Goal: Task Accomplishment & Management: Manage account settings

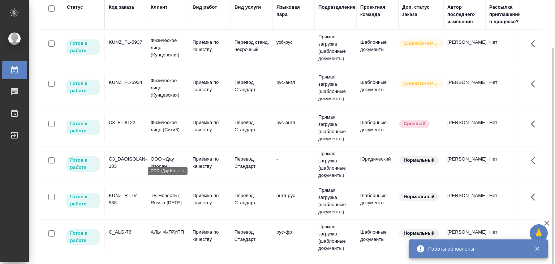
click at [179, 159] on p "ООО «Дау Изолан»" at bounding box center [168, 162] width 35 height 14
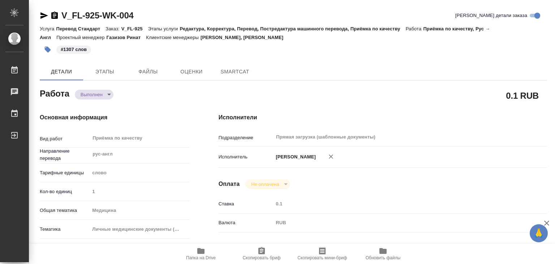
type textarea "x"
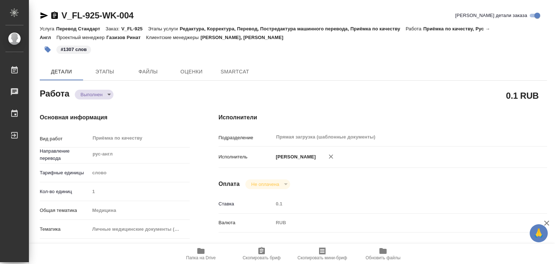
type textarea "x"
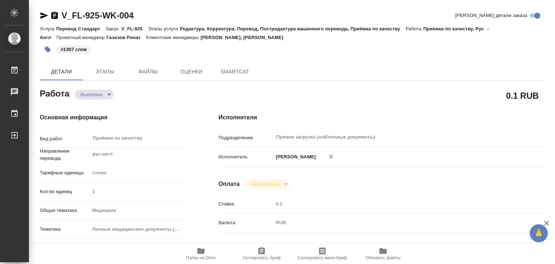
type textarea "x"
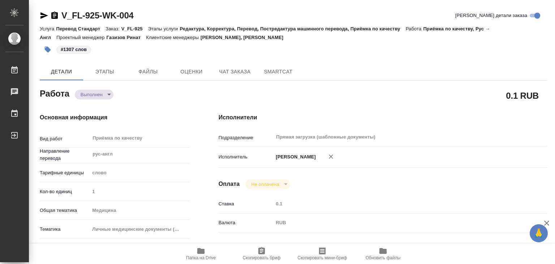
type textarea "x"
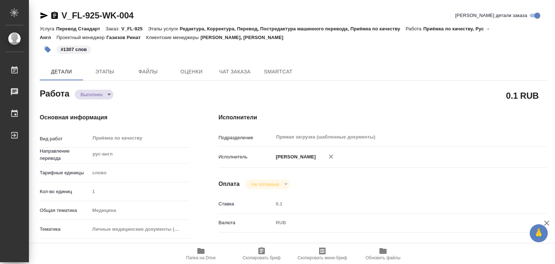
type textarea "x"
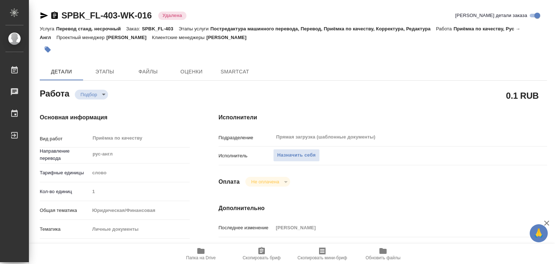
type textarea "x"
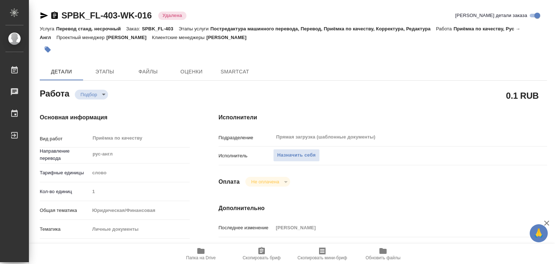
type textarea "x"
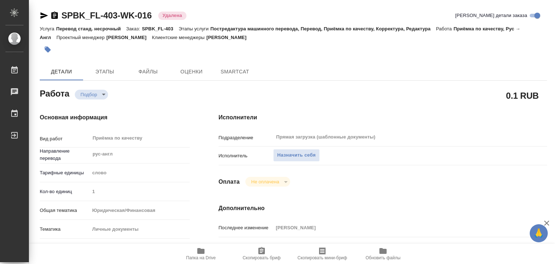
type textarea "x"
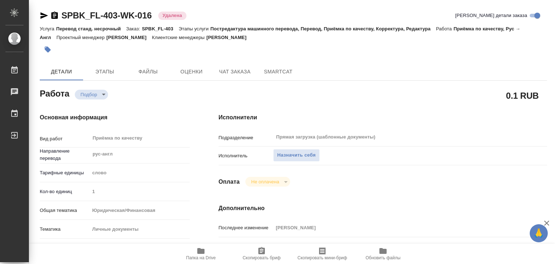
type textarea "x"
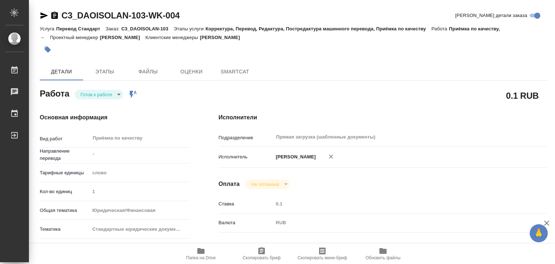
type textarea "x"
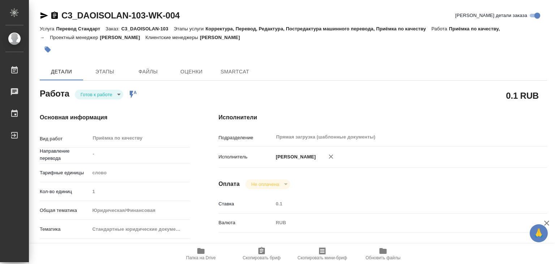
type textarea "x"
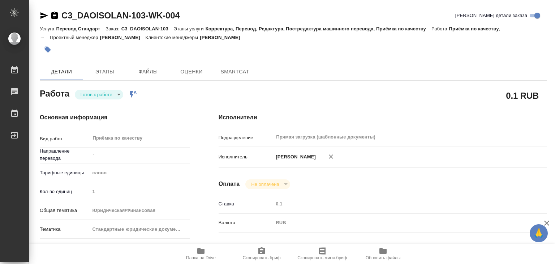
type textarea "x"
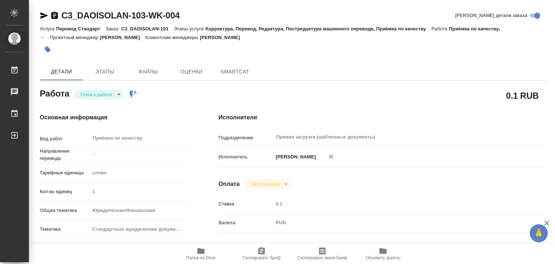
click at [112, 94] on body "🙏 .cls-1 fill:#fff; AWATERA Alilekova [PERSON_NAME] Работы Чаты График Выйти C3…" at bounding box center [277, 132] width 555 height 264
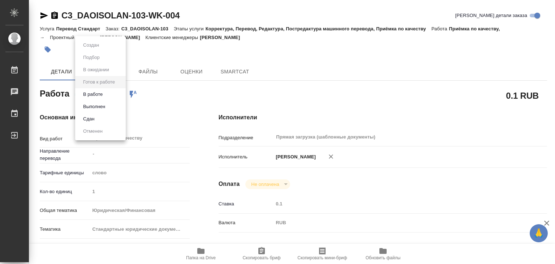
type textarea "x"
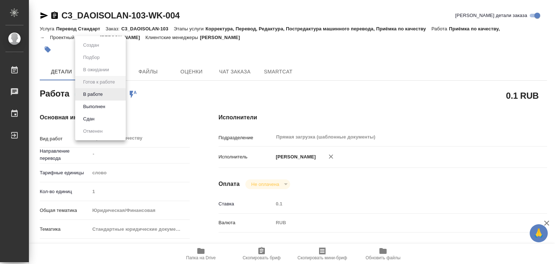
click at [197, 100] on div at bounding box center [277, 132] width 555 height 264
type textarea "x"
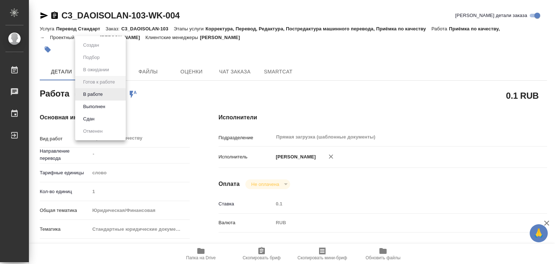
type textarea "x"
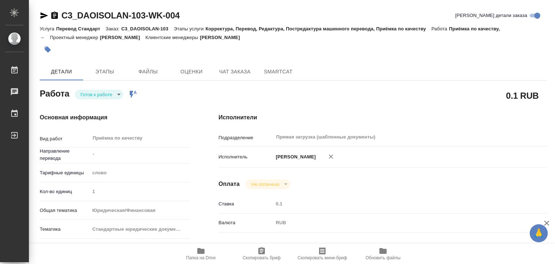
click at [206, 256] on span "Папка на Drive" at bounding box center [201, 257] width 30 height 5
type textarea "x"
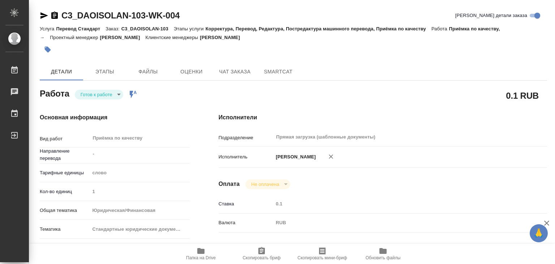
type textarea "x"
click at [100, 68] on span "Этапы" at bounding box center [104, 71] width 35 height 9
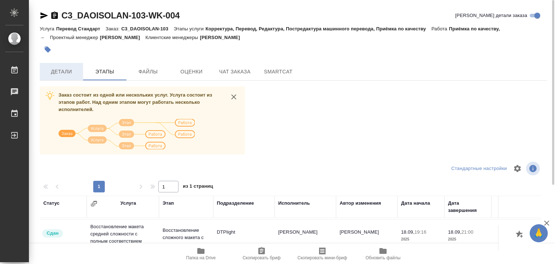
click at [65, 75] on span "Детали" at bounding box center [61, 71] width 35 height 9
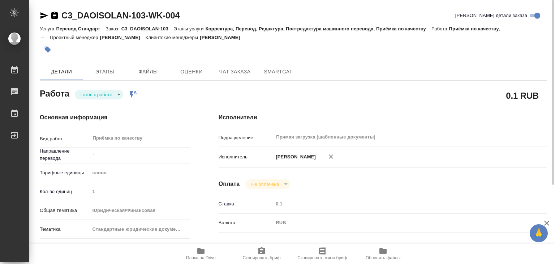
type textarea "x"
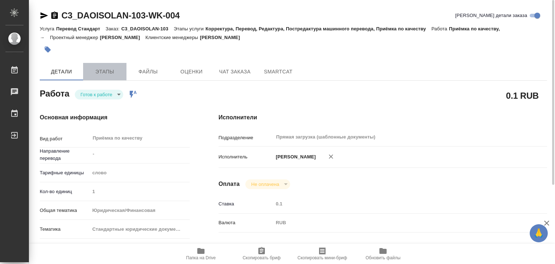
click at [106, 77] on button "Этапы" at bounding box center [104, 71] width 43 height 17
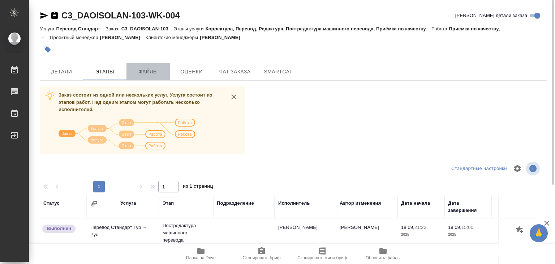
click at [168, 73] on button "Файлы" at bounding box center [147, 71] width 43 height 17
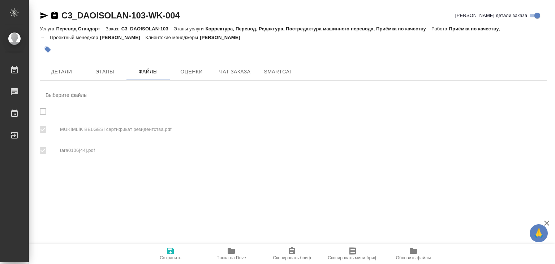
checkbox input "true"
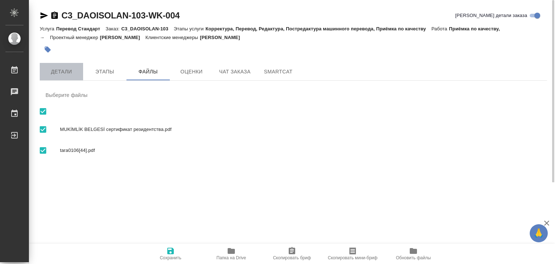
click at [61, 69] on span "Детали" at bounding box center [61, 71] width 35 height 9
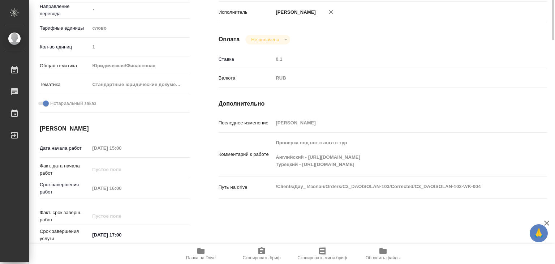
type textarea "x"
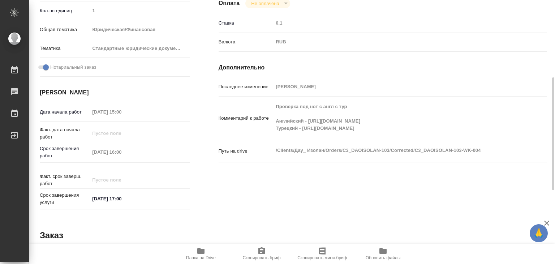
type textarea "x"
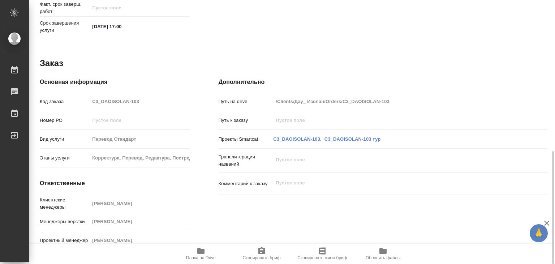
type textarea "x"
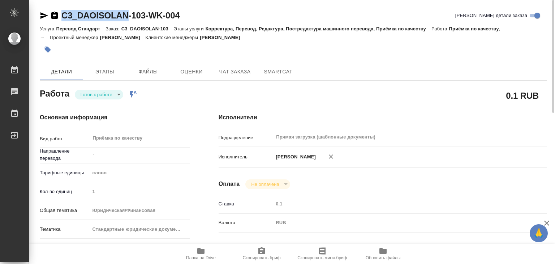
drag, startPoint x: 60, startPoint y: 5, endPoint x: 127, endPoint y: 16, distance: 68.4
copy link "C3_DAOISOLAN"
click at [49, 50] on icon "button" at bounding box center [48, 50] width 6 height 6
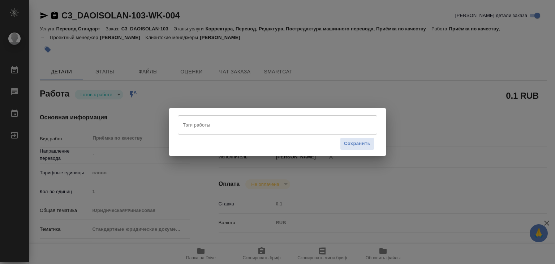
click at [198, 124] on input "Тэги работы" at bounding box center [270, 125] width 179 height 12
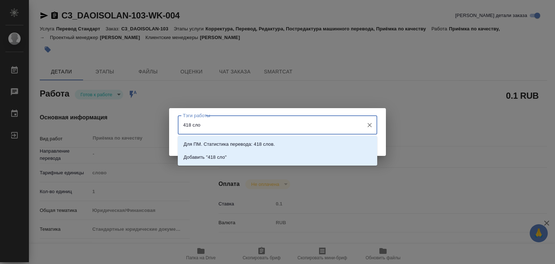
type input "418 слов"
click at [239, 156] on li "Добавить "418 слов"" at bounding box center [277, 157] width 199 height 13
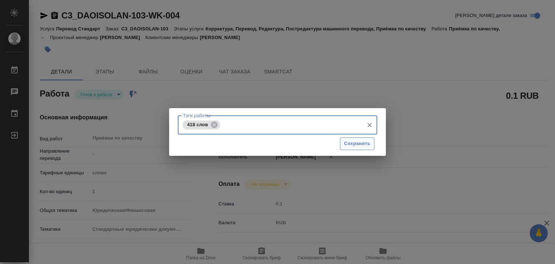
click at [364, 145] on span "Сохранить" at bounding box center [357, 143] width 26 height 8
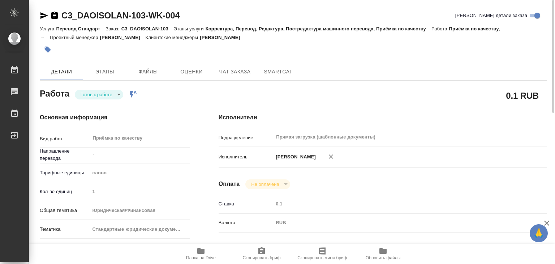
type input "readyForWork"
type textarea "Приёмка по качеству"
type textarea "x"
type input "-"
type input "5a8b1489cc6b4906c91bfd90"
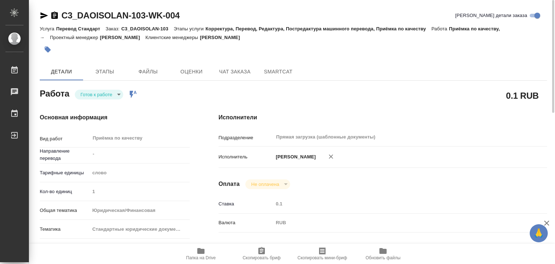
type input "1"
type input "yr-fn"
type input "5f647205b73bc97568ca66bf"
checkbox input "true"
type input "19.09.2025 15:00"
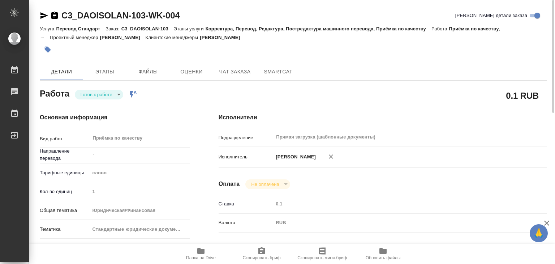
type input "19.09.2025 16:00"
type input "19.09.2025 17:00"
type input "Прямая загрузка (шаблонные документы)"
type input "notPayed"
type input "0.1"
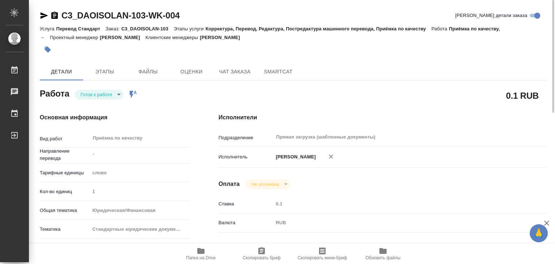
type input "RUB"
type input "[PERSON_NAME]"
type textarea "Проверка под нот с англ с тур Английский - https://drive.awatera.com/s/ENfY9coq…"
type textarea "x"
type textarea "/Clients/Дау_ Изолан/Orders/C3_DAOISOLAN-103/Corrected/C3_DAOISOLAN-103-WK-004"
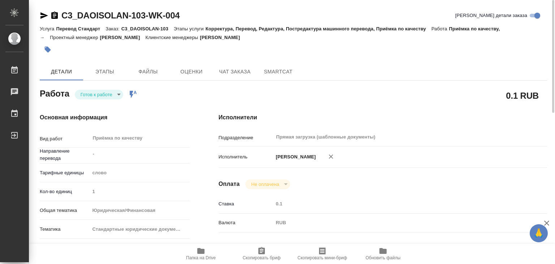
type textarea "x"
type input "C3_DAOISOLAN-103"
type input "Перевод Стандарт"
type input "Корректура, Перевод, Редактура, Постредактура машинного перевода, Приёмка по ка…"
type input "Ильина Екатерина"
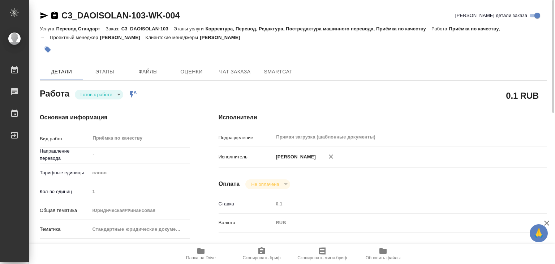
type input "Арсеньева Вера"
type input "/Clients/Дау_ Изолан/Orders/C3_DAOISOLAN-103"
type textarea "x"
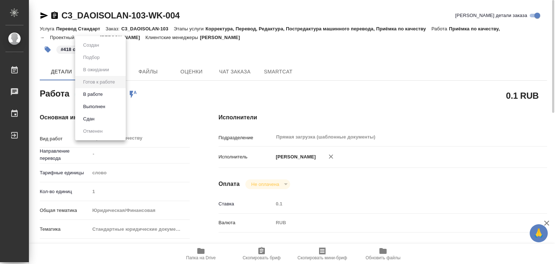
click at [104, 93] on body "🙏 .cls-1 fill:#fff; AWATERA Alilekova Valeriya Работы 0 Чаты График Выйти C3_DA…" at bounding box center [277, 132] width 555 height 264
type textarea "x"
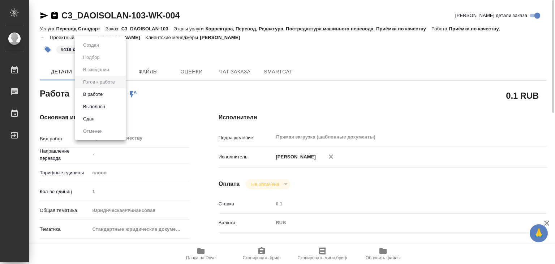
type textarea "x"
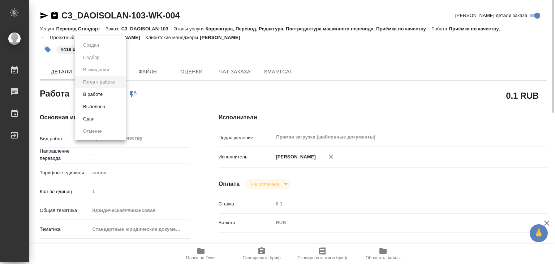
type textarea "x"
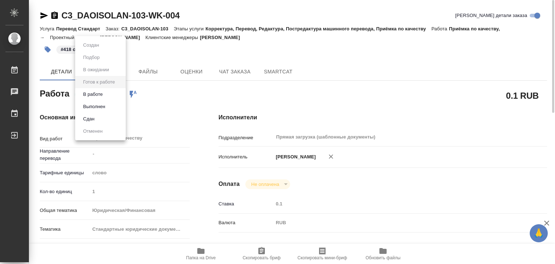
type textarea "x"
click at [102, 104] on button "Выполнен" at bounding box center [94, 107] width 26 height 8
type textarea "x"
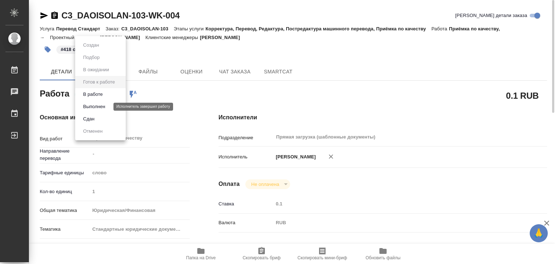
type textarea "x"
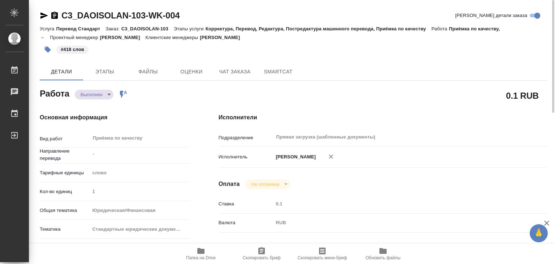
type textarea "x"
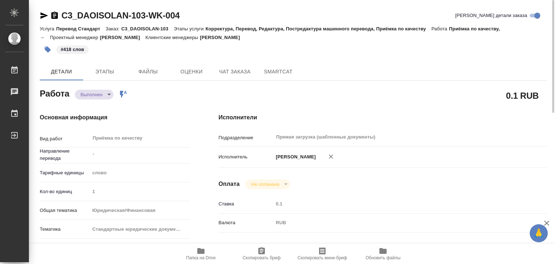
type textarea "x"
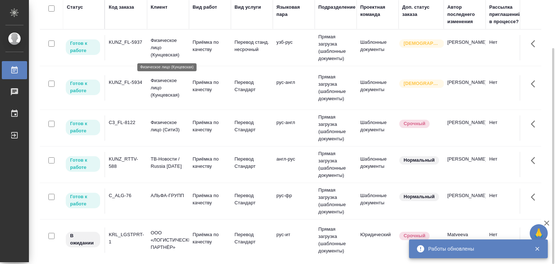
click at [174, 44] on p "Физическое лицо (Кунцевская)" at bounding box center [168, 48] width 35 height 22
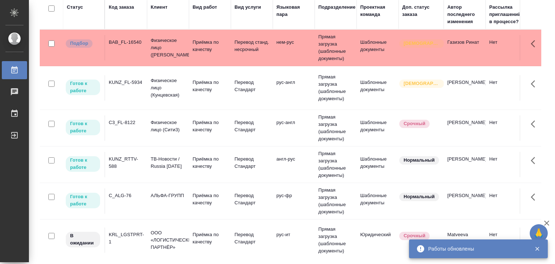
click at [275, 52] on td "нем-рус" at bounding box center [294, 47] width 42 height 25
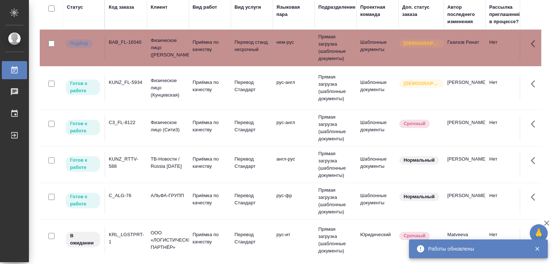
scroll to position [138, 0]
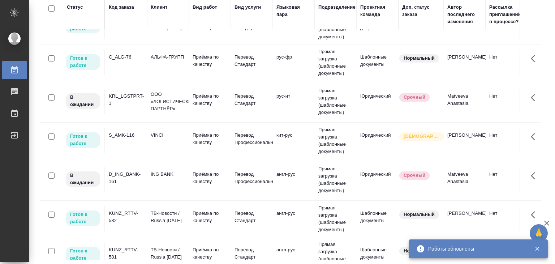
click at [148, 135] on td "VINCI" at bounding box center [168, 140] width 42 height 25
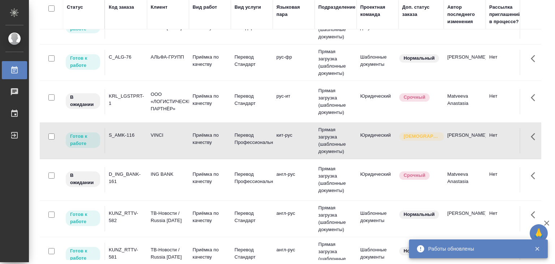
click at [148, 135] on td "VINCI" at bounding box center [168, 140] width 42 height 25
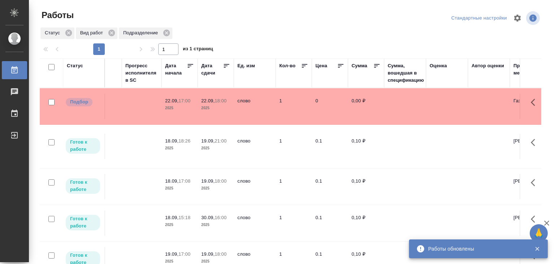
scroll to position [0, 0]
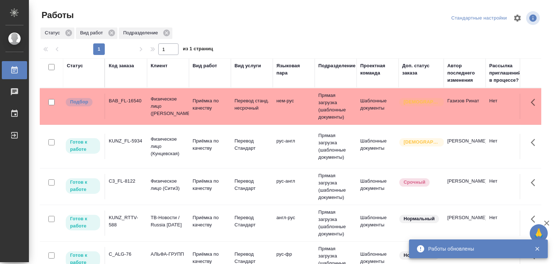
click at [145, 247] on td "C_ALG-76" at bounding box center [126, 259] width 42 height 25
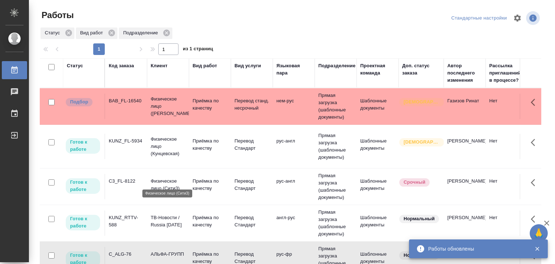
click at [174, 177] on p "Физическое лицо (Сити3)" at bounding box center [168, 184] width 35 height 14
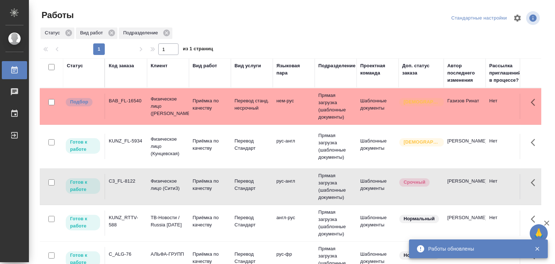
click at [146, 143] on td "KUNZ_FL-5934" at bounding box center [126, 146] width 42 height 25
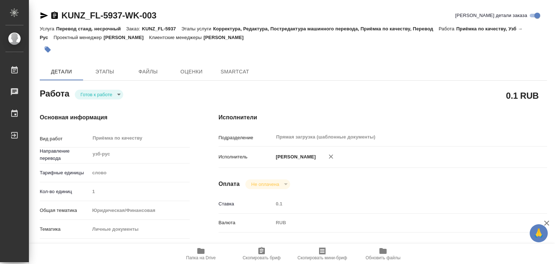
type textarea "x"
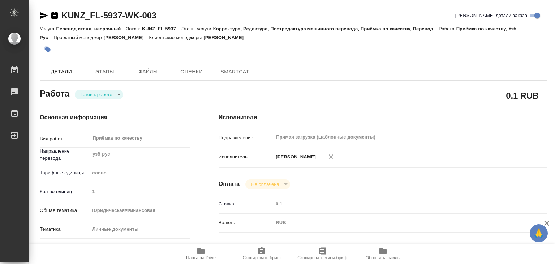
type textarea "x"
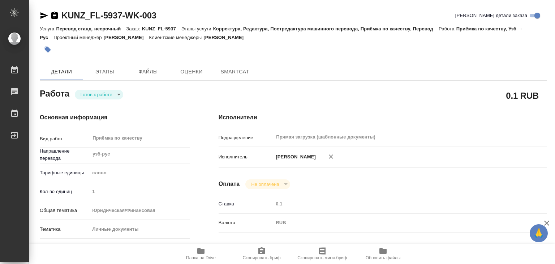
type textarea "x"
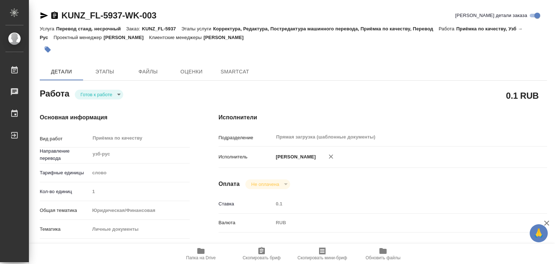
type textarea "x"
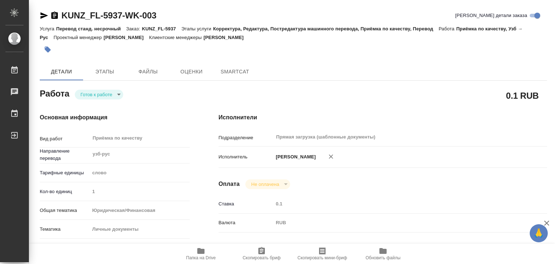
type textarea "x"
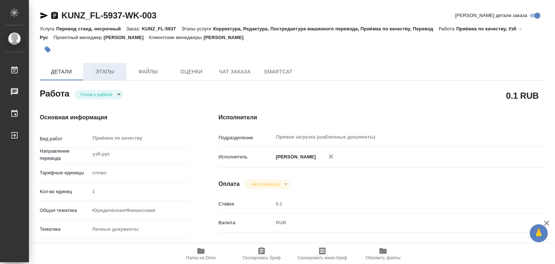
click at [115, 76] on span "Этапы" at bounding box center [104, 71] width 35 height 9
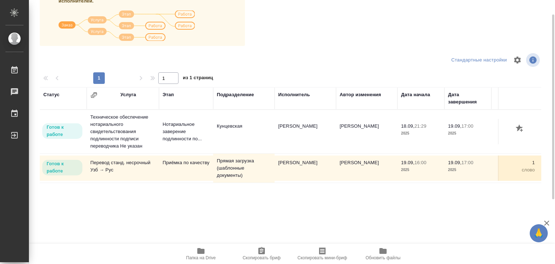
scroll to position [113, 0]
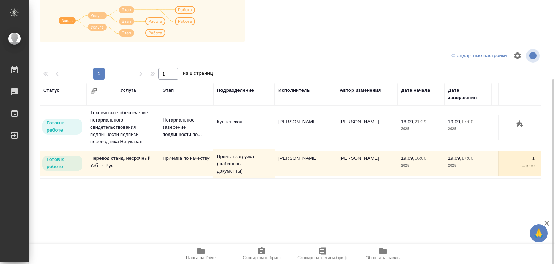
click at [199, 254] on icon "button" at bounding box center [201, 250] width 9 height 9
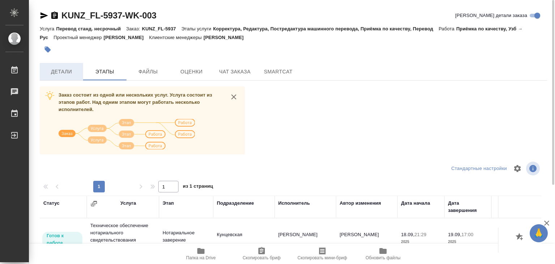
click at [57, 70] on span "Детали" at bounding box center [61, 71] width 35 height 9
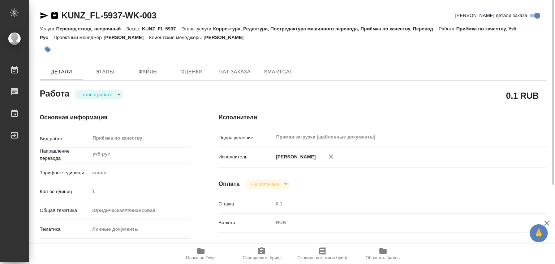
type textarea "x"
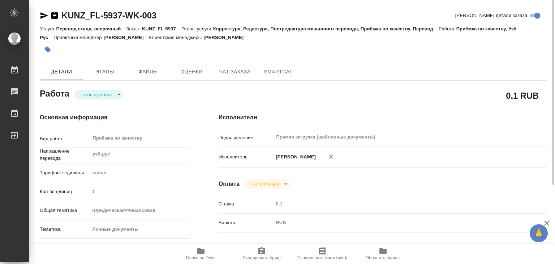
type textarea "x"
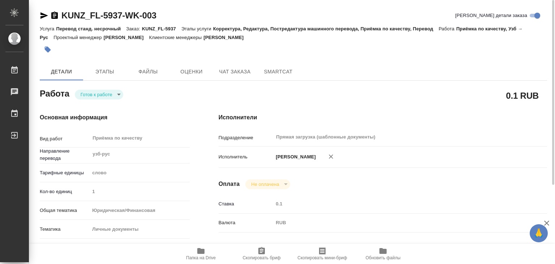
type textarea "x"
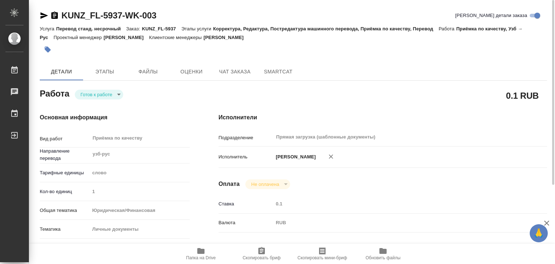
click at [91, 94] on body "🙏 .cls-1 fill:#fff; AWATERA Alilekova Valeriya Работы 0 Чаты График Выйти KUNZ_…" at bounding box center [277, 132] width 555 height 264
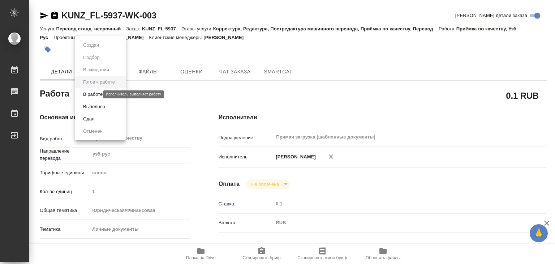
click at [101, 96] on button "В работе" at bounding box center [93, 94] width 24 height 8
type textarea "x"
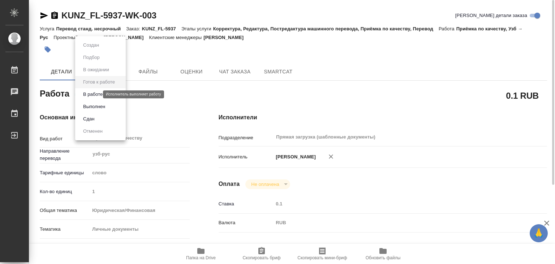
type textarea "x"
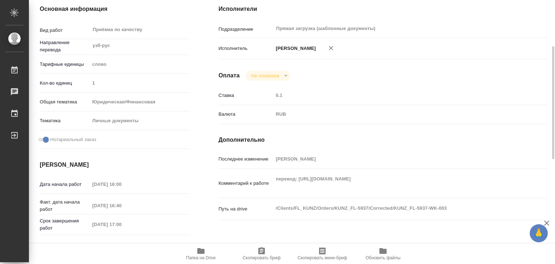
type textarea "x"
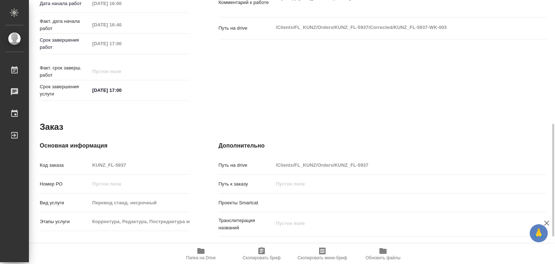
type textarea "x"
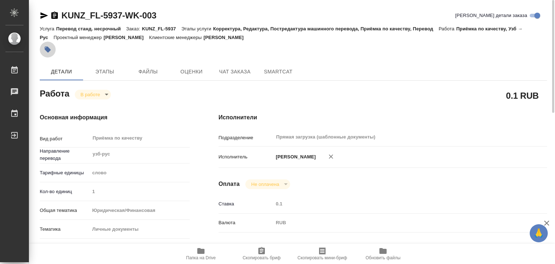
click at [49, 51] on icon "button" at bounding box center [48, 50] width 6 height 6
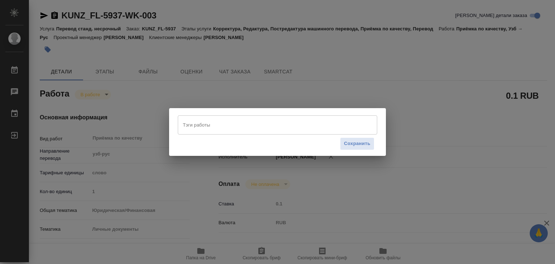
click at [211, 127] on input "Тэги работы" at bounding box center [270, 125] width 179 height 12
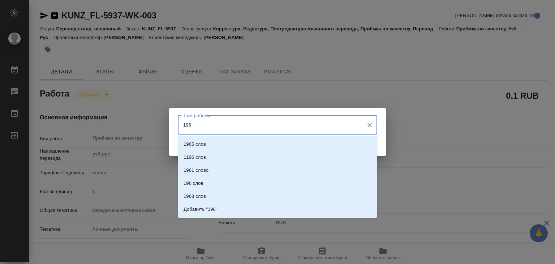
type input "196"
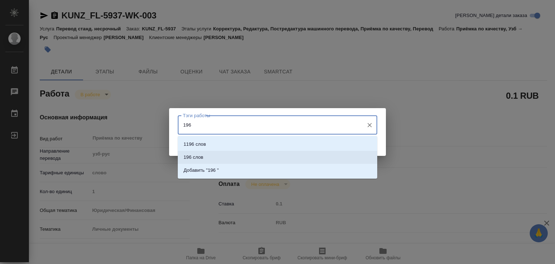
click at [210, 155] on li "196 слов" at bounding box center [277, 157] width 199 height 13
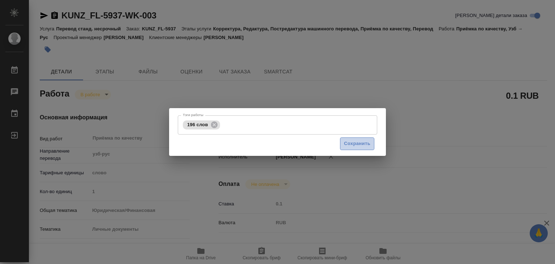
click at [365, 141] on span "Сохранить" at bounding box center [357, 143] width 26 height 8
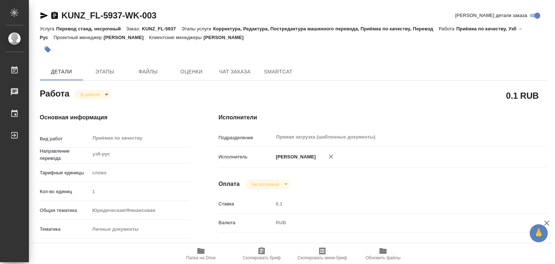
type input "inProgress"
type textarea "Приёмка по качеству"
type textarea "x"
type input "узб-рус"
type input "5a8b1489cc6b4906c91bfd90"
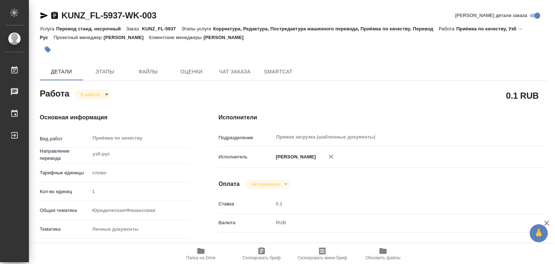
type input "1"
type input "yr-fn"
type input "5a8b8b956a9677013d343cfe"
checkbox input "true"
type input "19.09.2025 16:00"
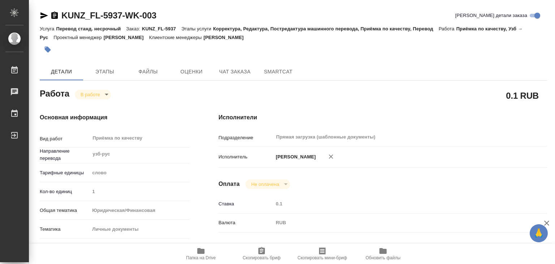
type input "19.09.2025 16:40"
type input "19.09.2025 17:00"
type input "Прямая загрузка (шаблонные документы)"
type input "notPayed"
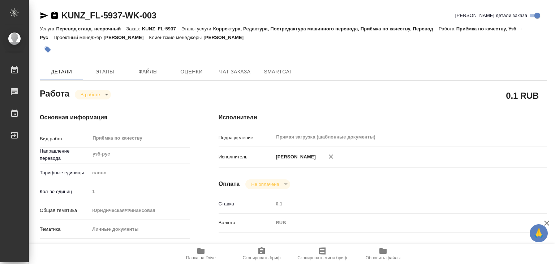
type input "0.1"
type input "RUB"
type input "[PERSON_NAME]"
type textarea "перевод: https://drive.awatera.com/apps/files/files/10407143?dir=/Shares/FL_KUN…"
type textarea "x"
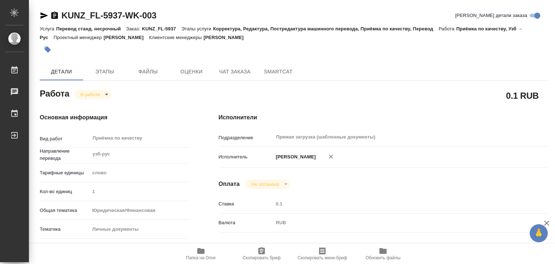
type textarea "/Clients/FL_KUNZ/Orders/KUNZ_FL-5937/Corrected/KUNZ_FL-5937-WK-003"
type textarea "x"
type input "KUNZ_FL-5937"
type input "Перевод станд. несрочный"
type input "Корректура, Редактура, Постредактура машинного перевода, Приёмка по качеству, П…"
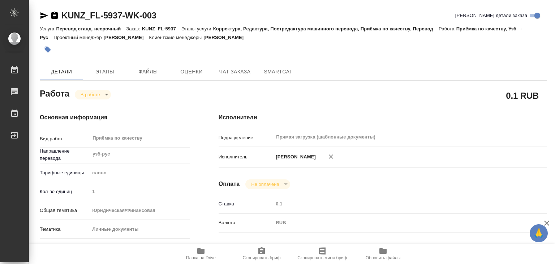
type input "[PERSON_NAME]"
type input "/Clients/FL_KUNZ/Orders/KUNZ_FL-5937"
type textarea "x"
type textarea "пасп узб-рус. под нот, для мфц"
type textarea "x"
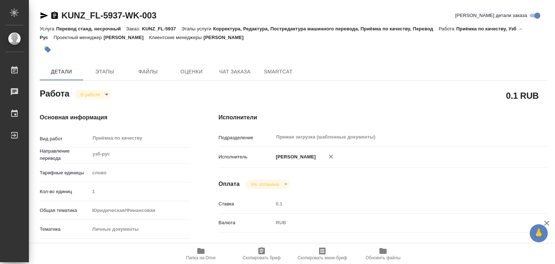
type textarea "x"
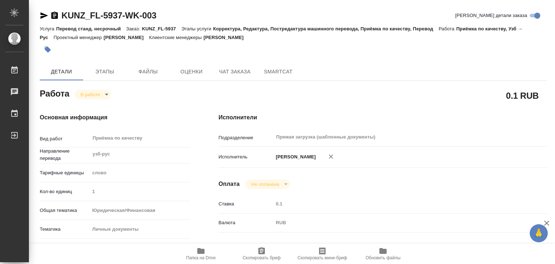
type textarea "x"
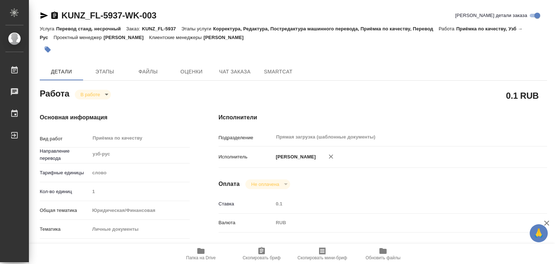
type textarea "x"
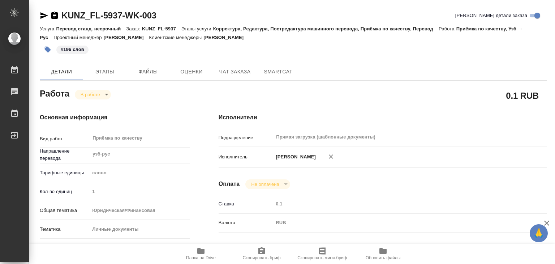
type textarea "x"
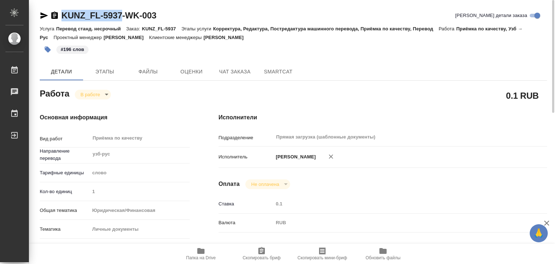
drag, startPoint x: 62, startPoint y: 9, endPoint x: 124, endPoint y: 18, distance: 62.8
copy link "KUNZ_FL-5937"
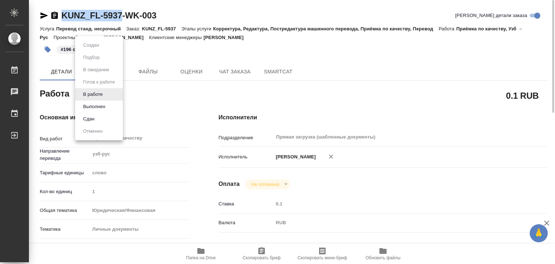
click at [100, 94] on body "🙏 .cls-1 fill:#fff; AWATERA Alilekova Valeriya Работы 0 Чаты График Выйти KUNZ_…" at bounding box center [277, 132] width 555 height 264
click at [106, 104] on button "Выполнен" at bounding box center [94, 107] width 26 height 8
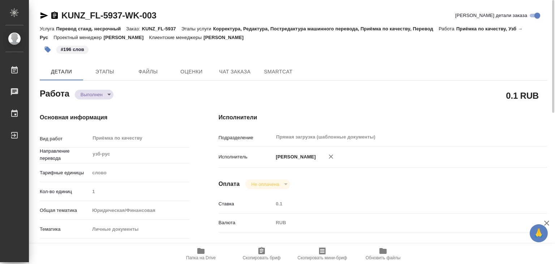
type textarea "x"
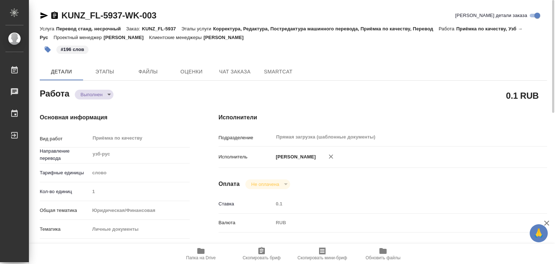
type textarea "x"
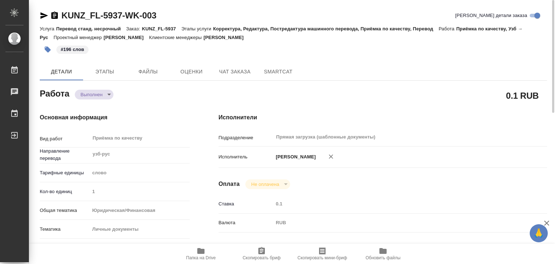
type textarea "x"
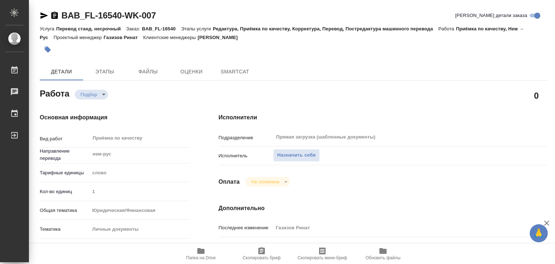
type textarea "x"
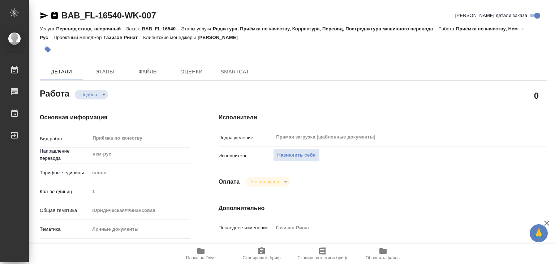
type textarea "x"
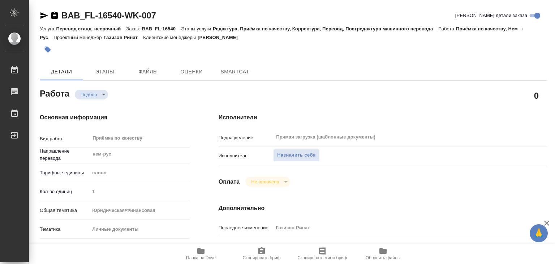
type textarea "x"
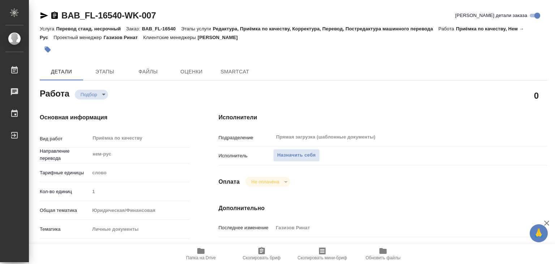
type textarea "x"
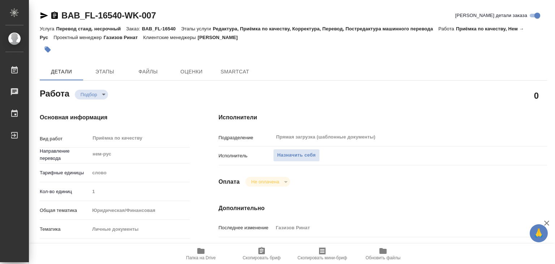
type textarea "x"
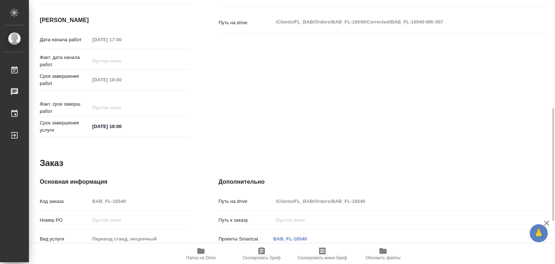
scroll to position [289, 0]
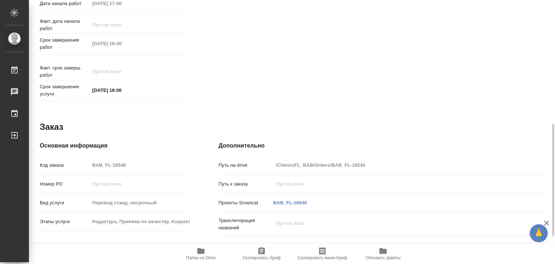
type textarea "x"
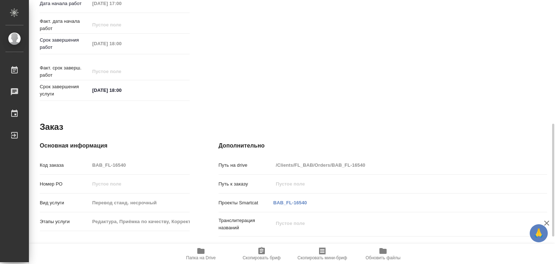
scroll to position [353, 0]
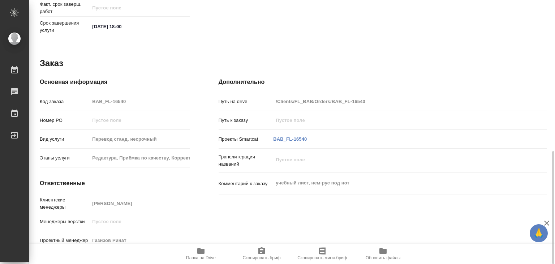
type textarea "x"
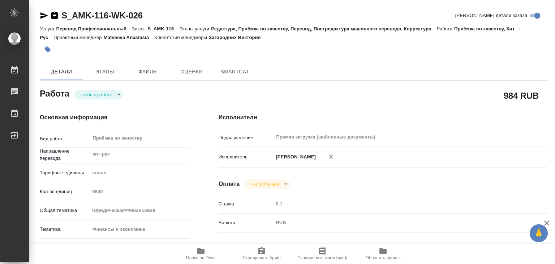
type textarea "x"
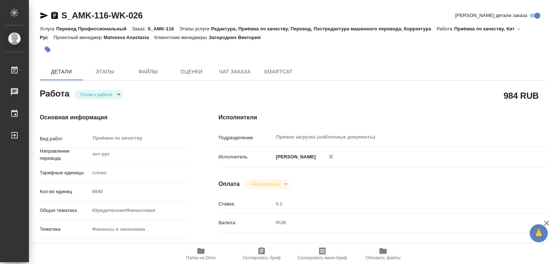
type textarea "x"
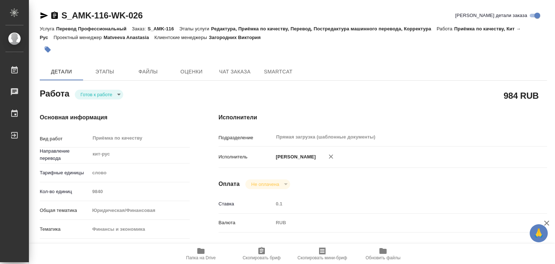
type textarea "x"
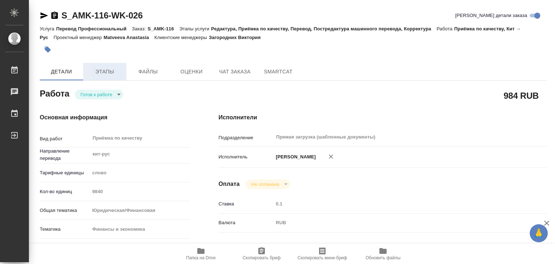
click at [101, 69] on span "Этапы" at bounding box center [104, 71] width 35 height 9
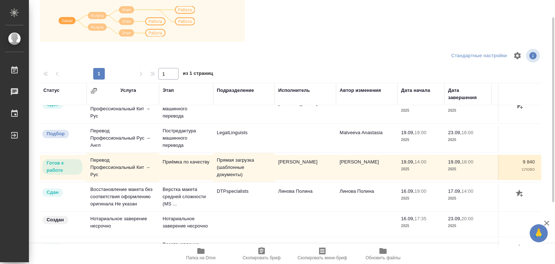
scroll to position [4, 0]
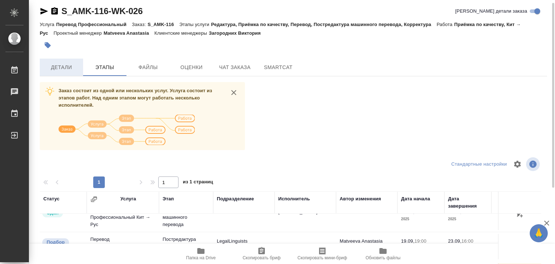
click at [62, 69] on span "Детали" at bounding box center [61, 67] width 35 height 9
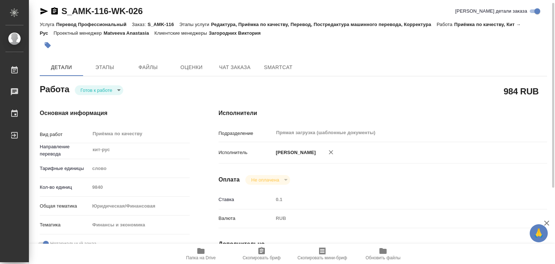
type textarea "x"
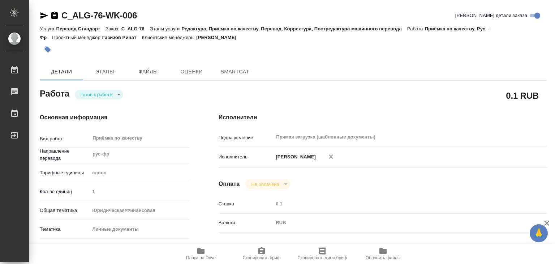
type textarea "x"
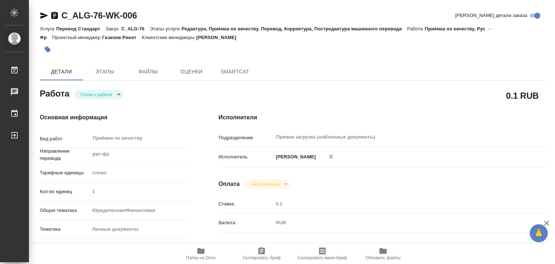
type textarea "x"
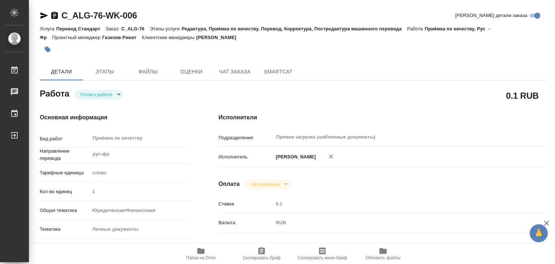
type textarea "x"
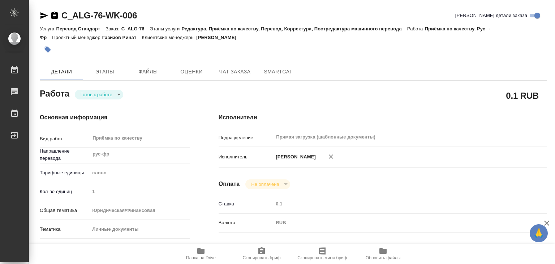
type textarea "x"
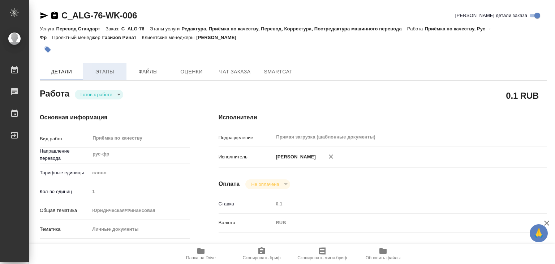
click at [98, 71] on span "Этапы" at bounding box center [104, 71] width 35 height 9
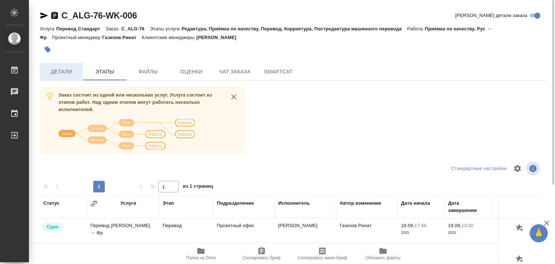
click at [60, 74] on span "Детали" at bounding box center [61, 71] width 35 height 9
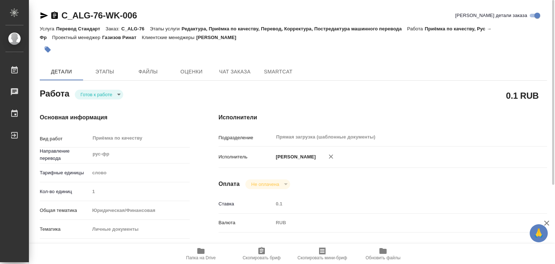
type textarea "x"
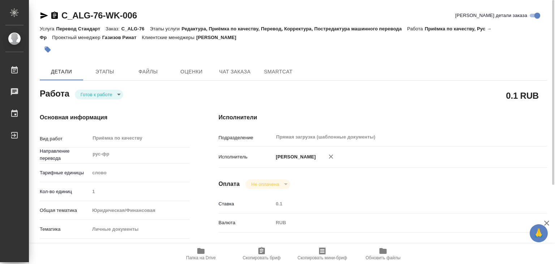
type textarea "x"
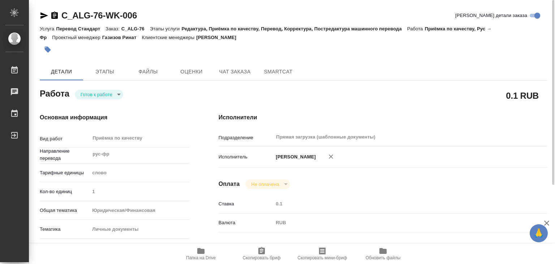
type textarea "x"
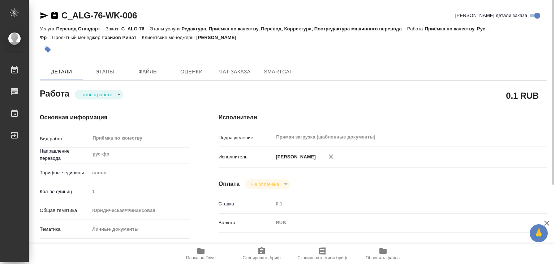
type textarea "x"
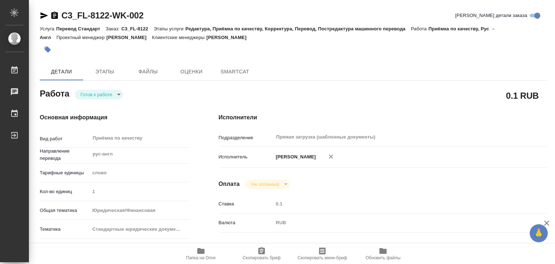
type textarea "x"
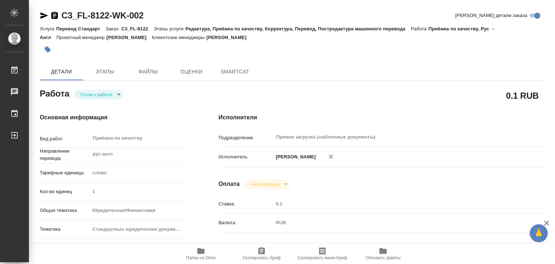
type textarea "x"
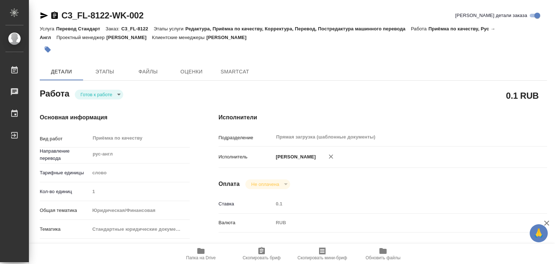
type textarea "x"
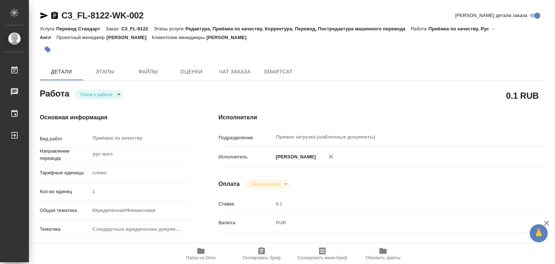
type textarea "x"
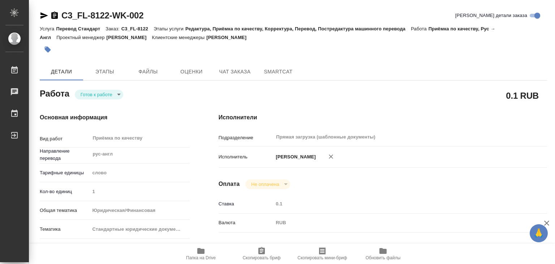
type textarea "x"
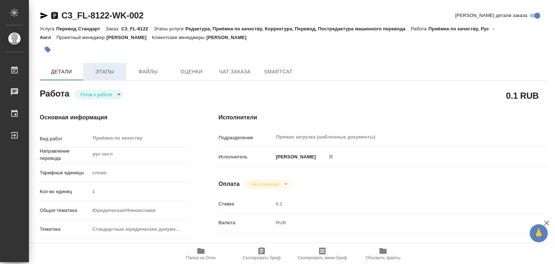
click at [108, 73] on span "Этапы" at bounding box center [104, 71] width 35 height 9
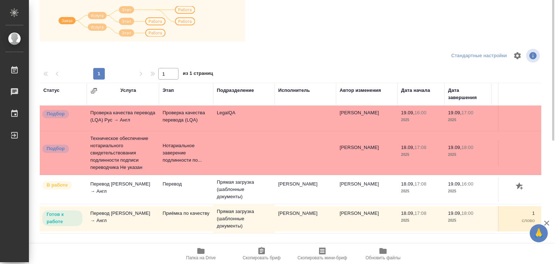
scroll to position [40, 0]
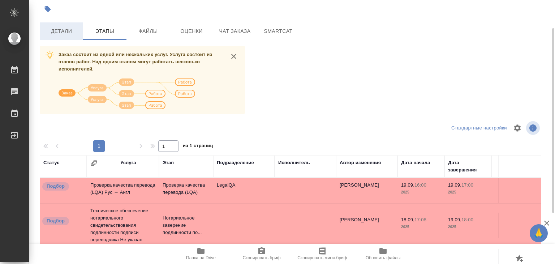
click at [61, 32] on span "Детали" at bounding box center [61, 31] width 35 height 9
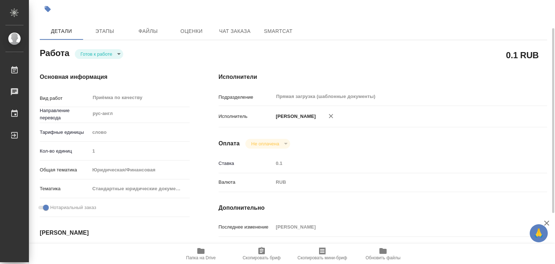
type textarea "x"
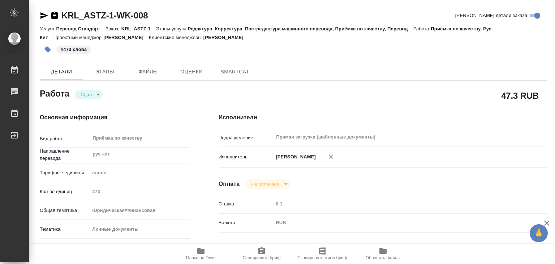
type textarea "x"
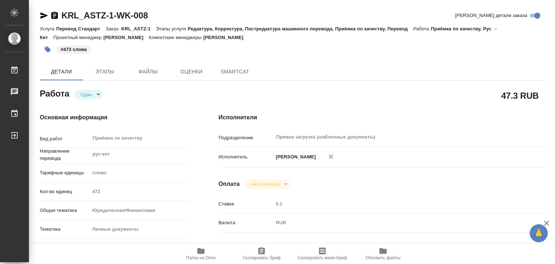
type textarea "x"
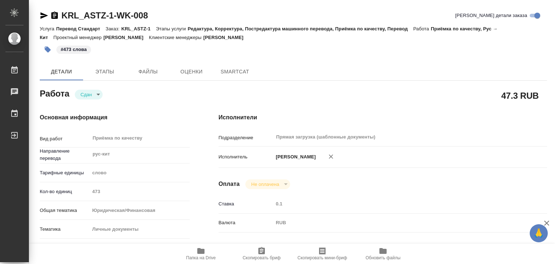
type textarea "x"
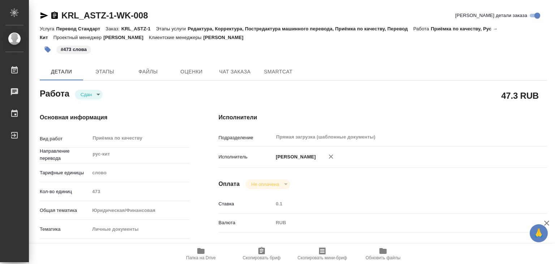
type textarea "x"
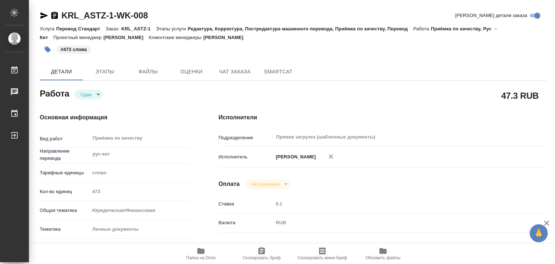
type textarea "x"
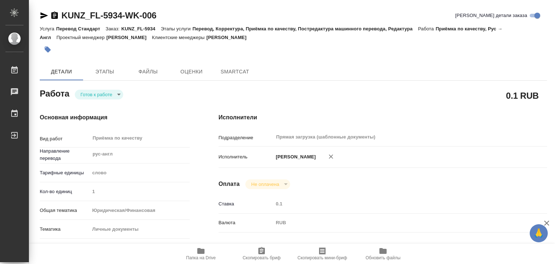
type textarea "x"
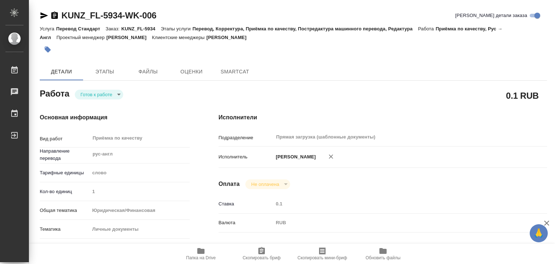
type textarea "x"
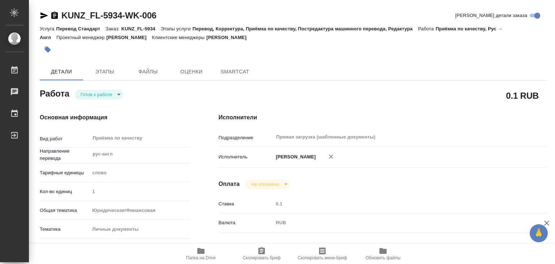
type textarea "x"
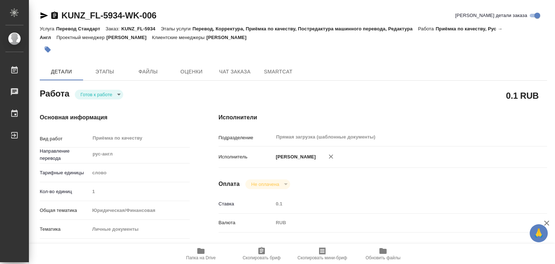
type textarea "x"
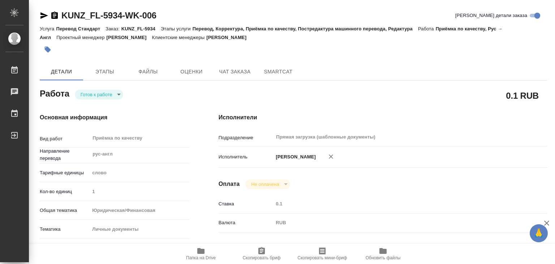
type textarea "x"
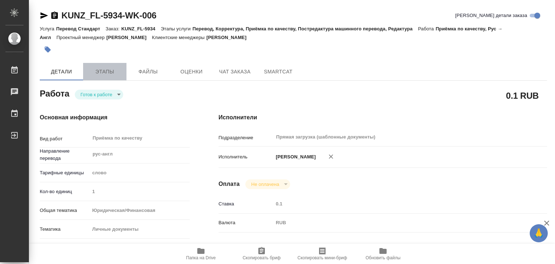
click at [113, 71] on span "Этапы" at bounding box center [104, 71] width 35 height 9
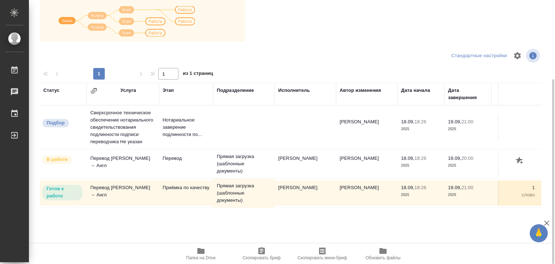
scroll to position [4, 0]
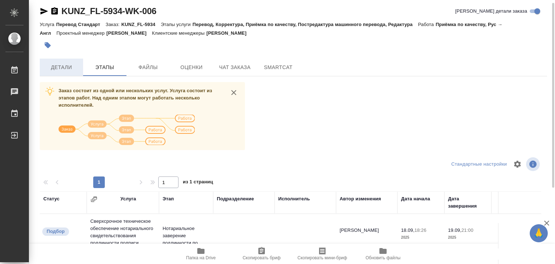
click at [50, 68] on span "Детали" at bounding box center [61, 67] width 35 height 9
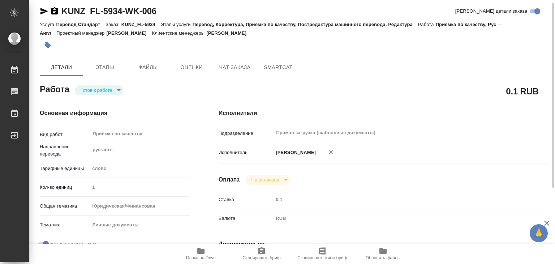
type textarea "x"
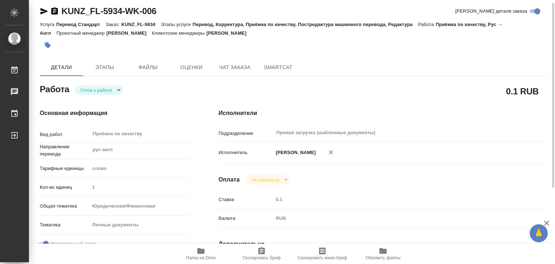
type textarea "x"
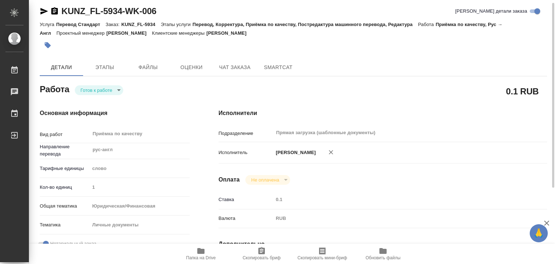
type textarea "x"
